Goal: Task Accomplishment & Management: Use online tool/utility

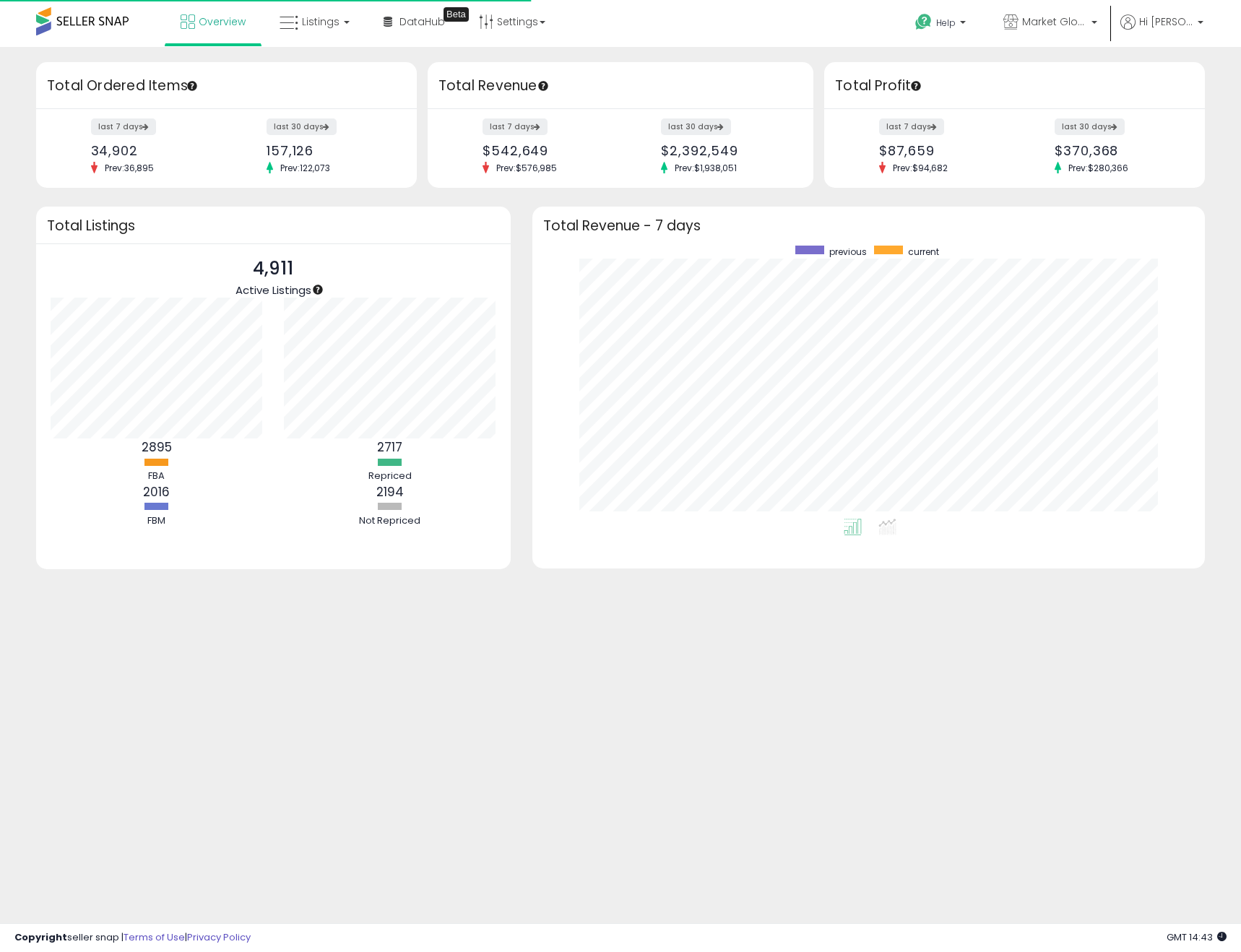
scroll to position [273, 644]
click at [325, 21] on span "Listings" at bounding box center [321, 21] width 37 height 15
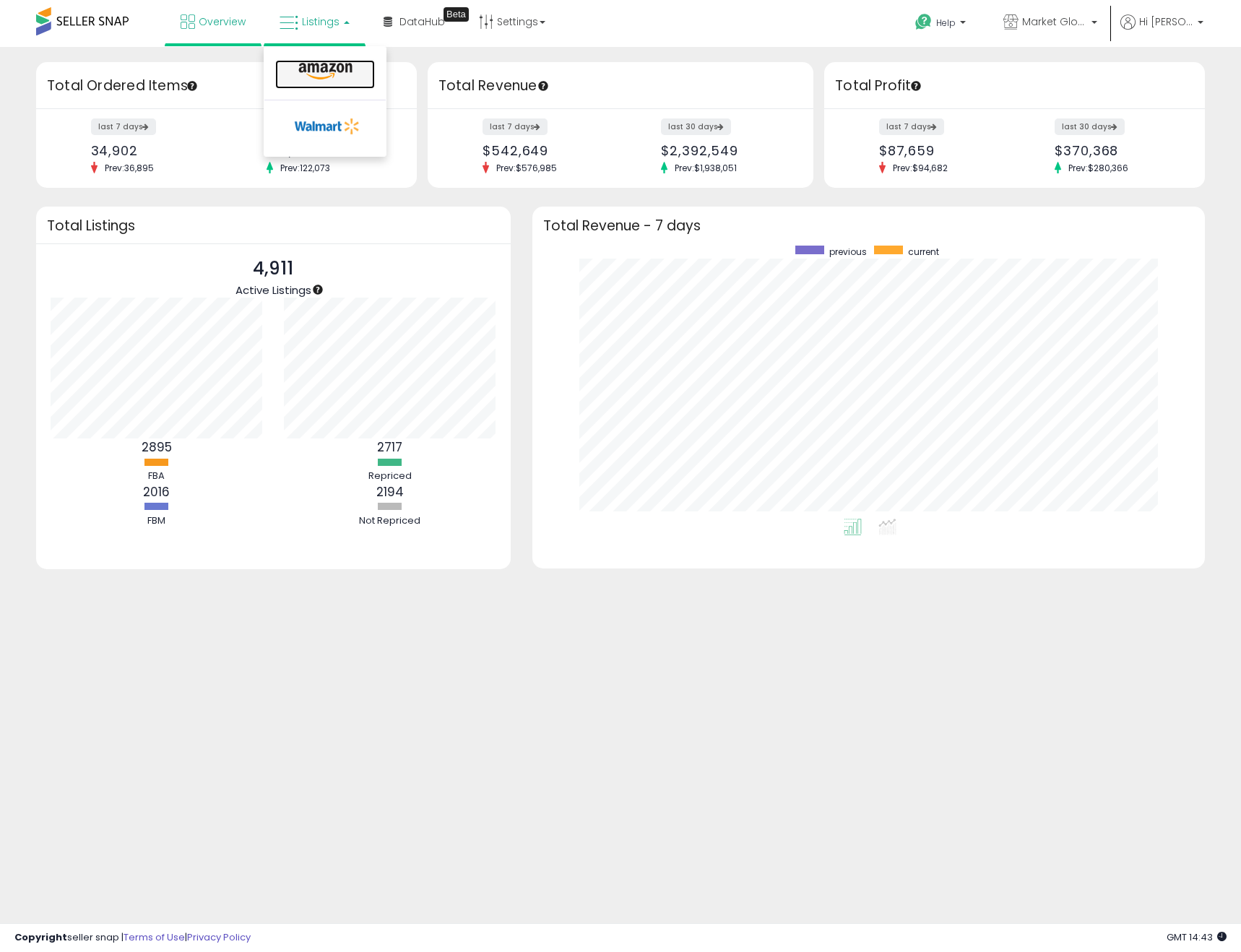
click at [329, 66] on icon at bounding box center [325, 71] width 63 height 19
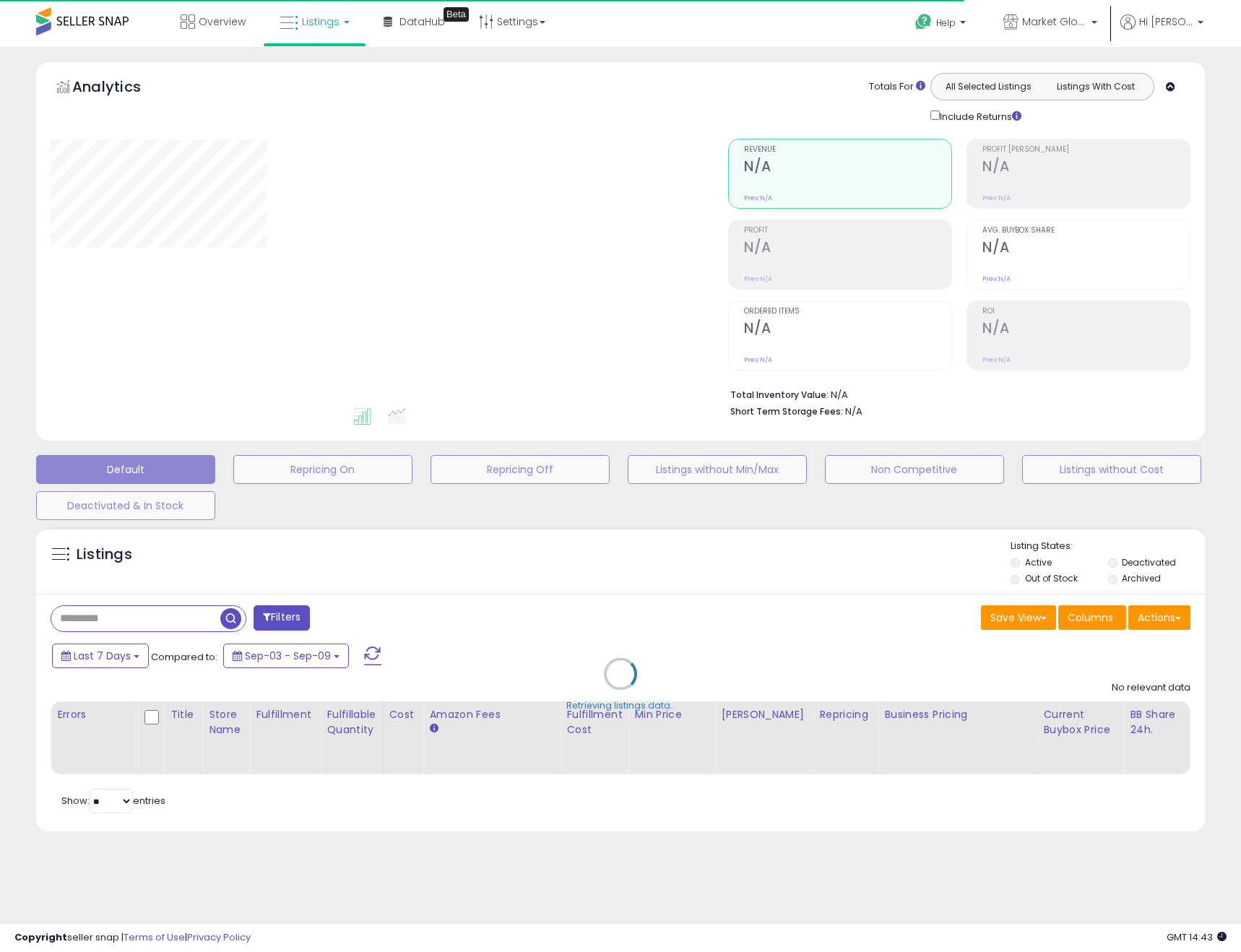
click at [1177, 615] on div "Retrieving listings data.." at bounding box center [620, 685] width 1191 height 329
click at [1180, 617] on div "Retrieving listings data.." at bounding box center [620, 685] width 1191 height 329
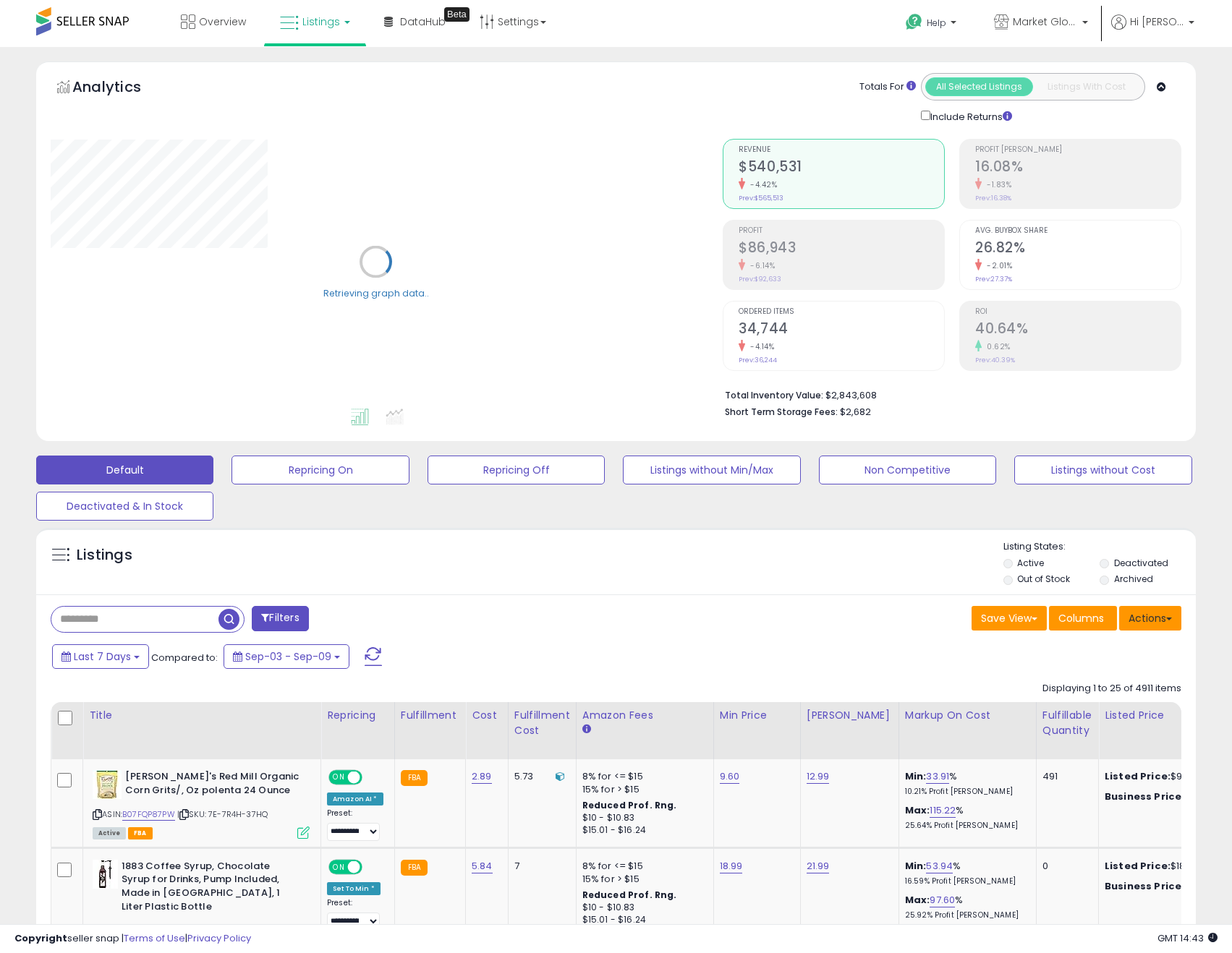
click at [1171, 614] on button "Actions" at bounding box center [1149, 618] width 62 height 25
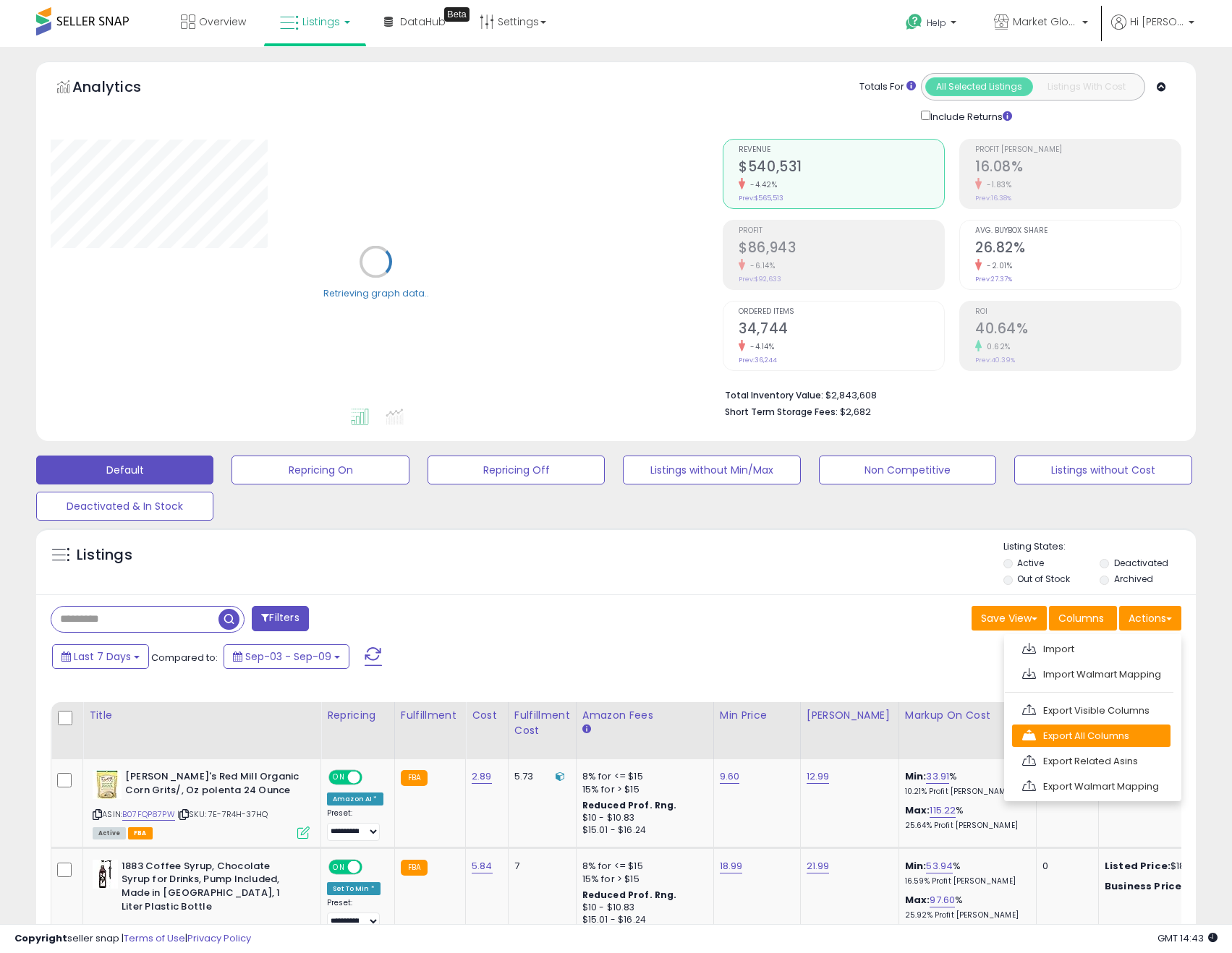
click at [1122, 734] on link "Export All Columns" at bounding box center [1091, 735] width 159 height 22
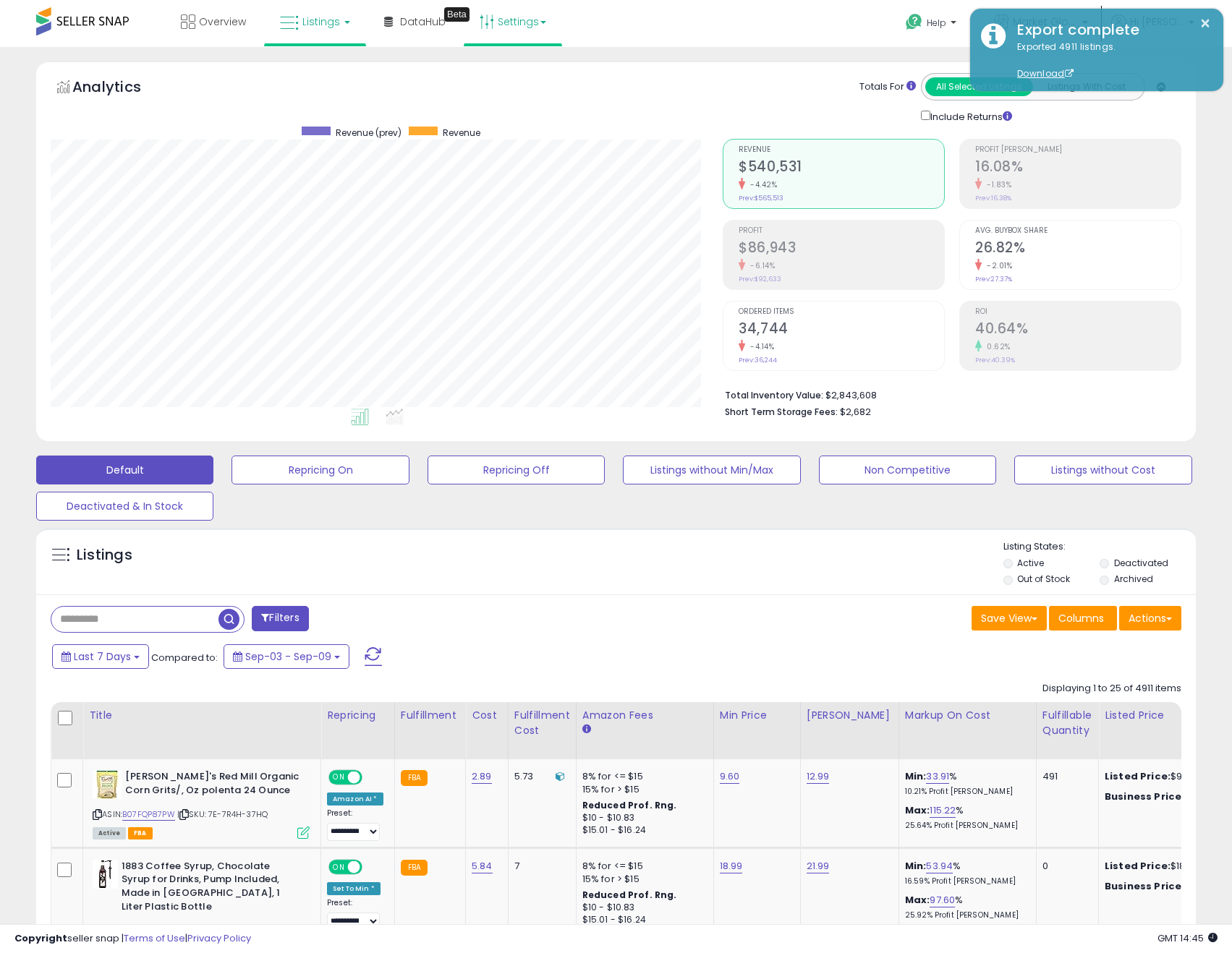
scroll to position [296, 673]
